Goal: Transaction & Acquisition: Book appointment/travel/reservation

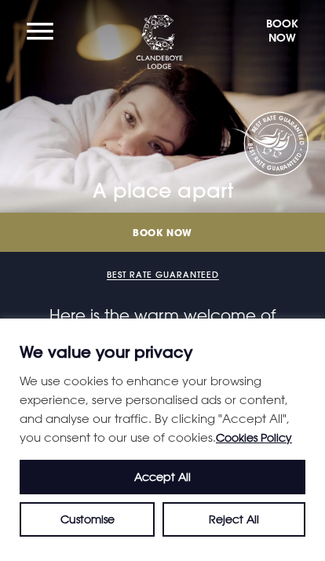
click at [220, 224] on link "Book Now" at bounding box center [162, 232] width 325 height 39
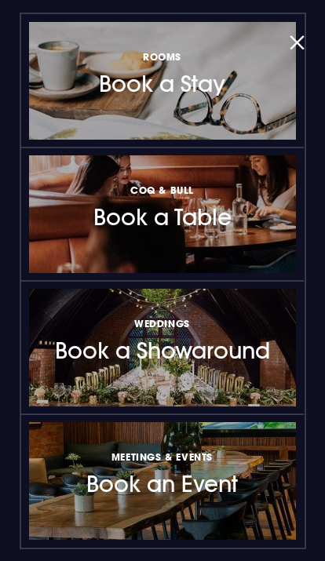
click at [225, 97] on h3 "Rooms Book a Stay" at bounding box center [162, 72] width 126 height 49
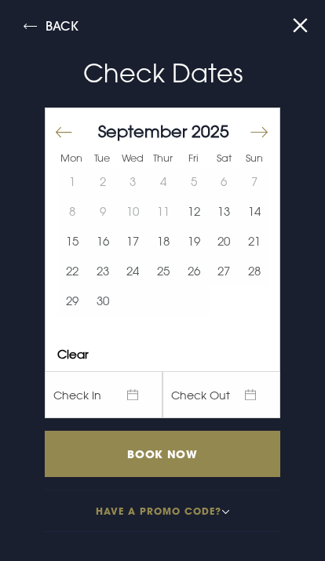
click at [263, 133] on button "Move forward to switch to the next month." at bounding box center [258, 132] width 19 height 33
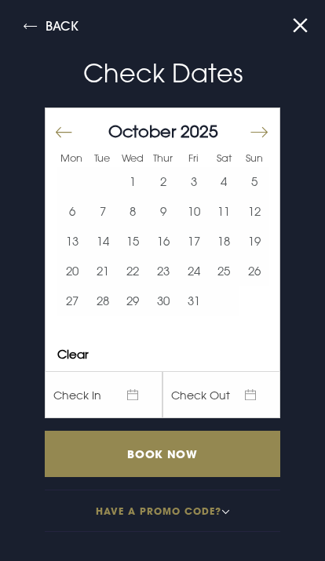
click at [261, 132] on button "Move forward to switch to the next month." at bounding box center [258, 132] width 19 height 33
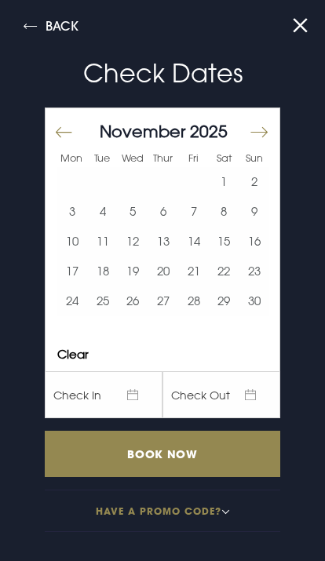
click at [265, 130] on button "Move forward to switch to the next month." at bounding box center [258, 132] width 19 height 33
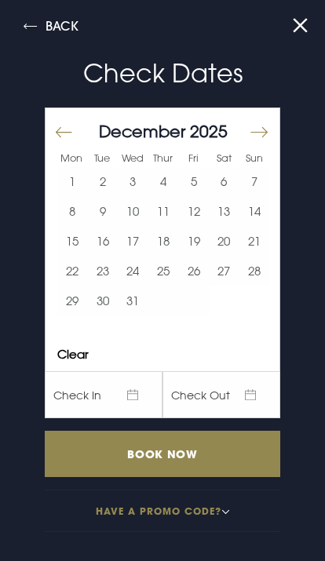
click at [191, 186] on button "5" at bounding box center [193, 182] width 31 height 30
click at [200, 453] on input "Book Now" at bounding box center [162, 454] width 235 height 46
click at [168, 512] on button "Have a promo code?" at bounding box center [162, 511] width 235 height 42
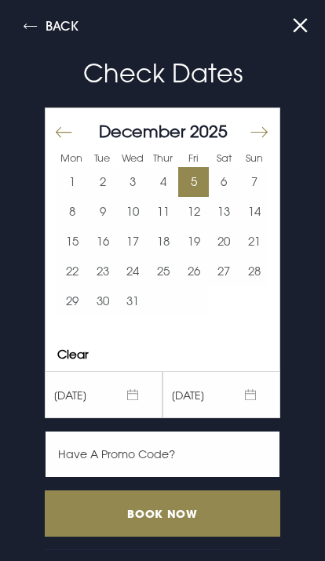
click at [169, 454] on input "text" at bounding box center [162, 454] width 235 height 47
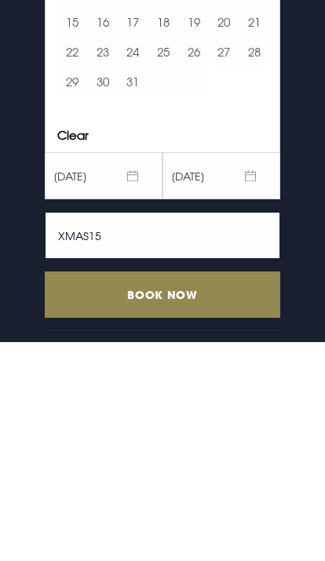
type input "XMAS15"
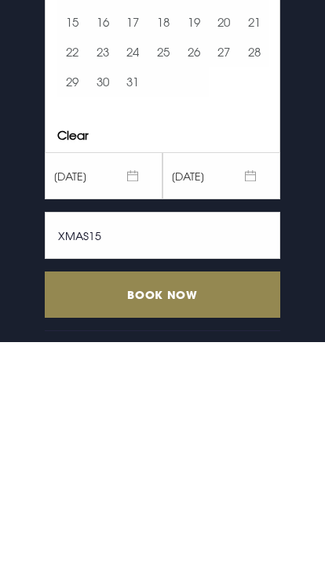
click at [206, 490] on input "Book Now" at bounding box center [162, 513] width 235 height 46
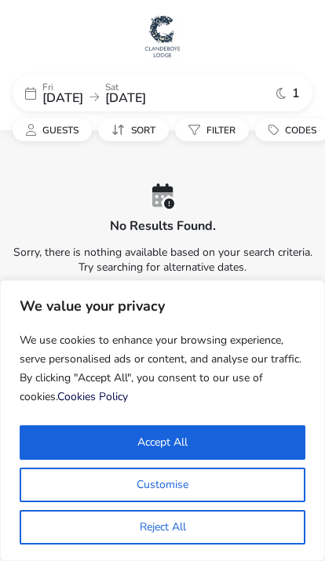
click at [208, 428] on button "Accept All" at bounding box center [163, 442] width 286 height 35
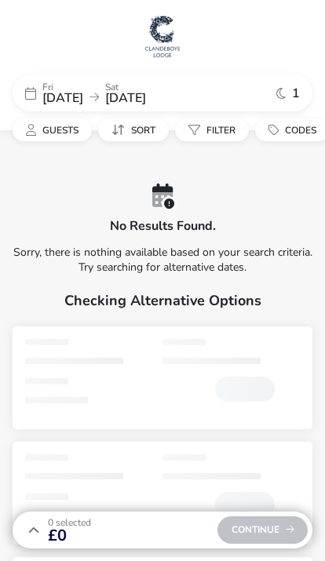
checkbox input "true"
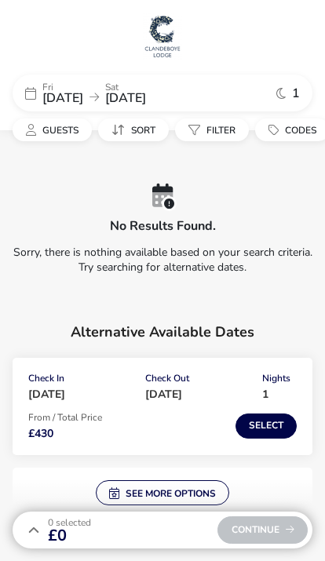
click at [59, 132] on span "Guests" at bounding box center [60, 130] width 36 height 13
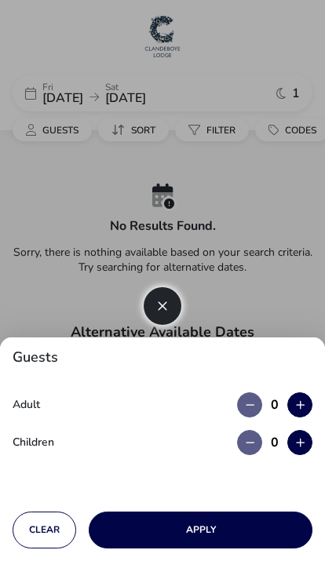
click at [299, 401] on icon "button" at bounding box center [300, 405] width 9 height 10
click at [306, 399] on button "button" at bounding box center [299, 404] width 25 height 25
type input "2"
click at [193, 530] on button "Apply" at bounding box center [201, 530] width 224 height 37
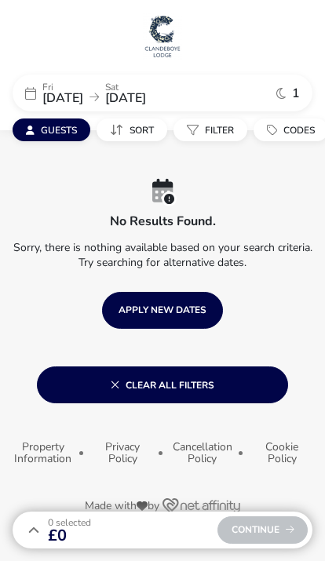
scroll to position [27, 0]
